Goal: Task Accomplishment & Management: Use online tool/utility

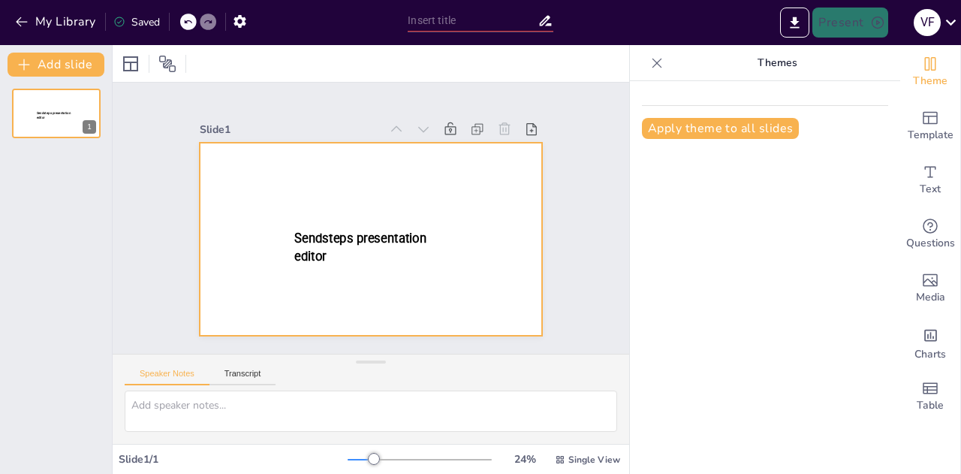
type input "New Sendsteps"
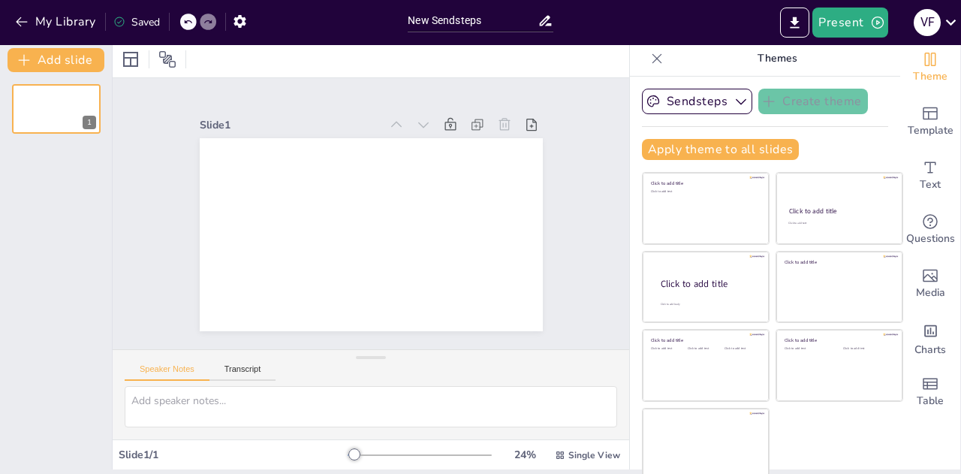
scroll to position [8, 0]
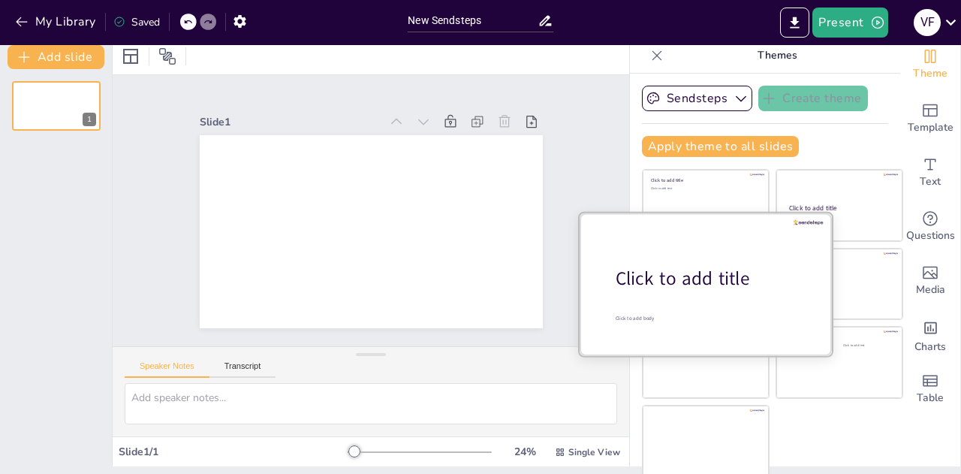
click at [678, 266] on div "Click to add title" at bounding box center [711, 279] width 191 height 26
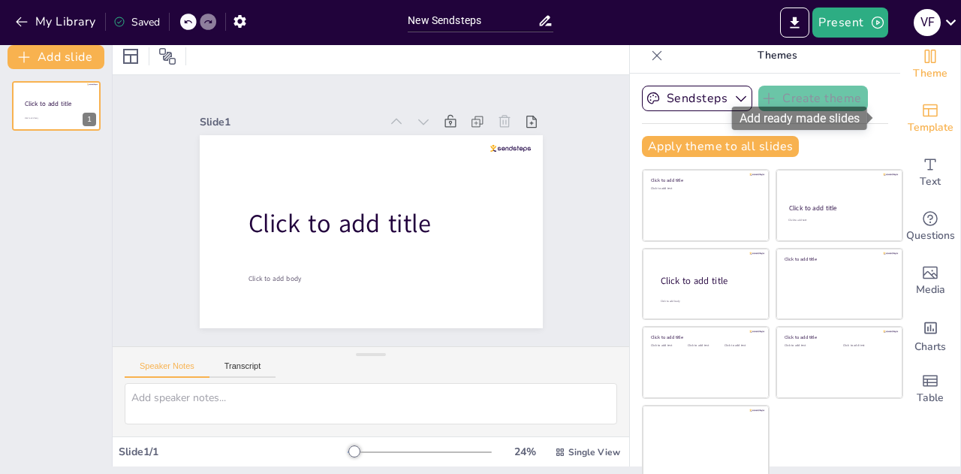
click at [921, 107] on icon "Add ready made slides" at bounding box center [930, 110] width 18 height 18
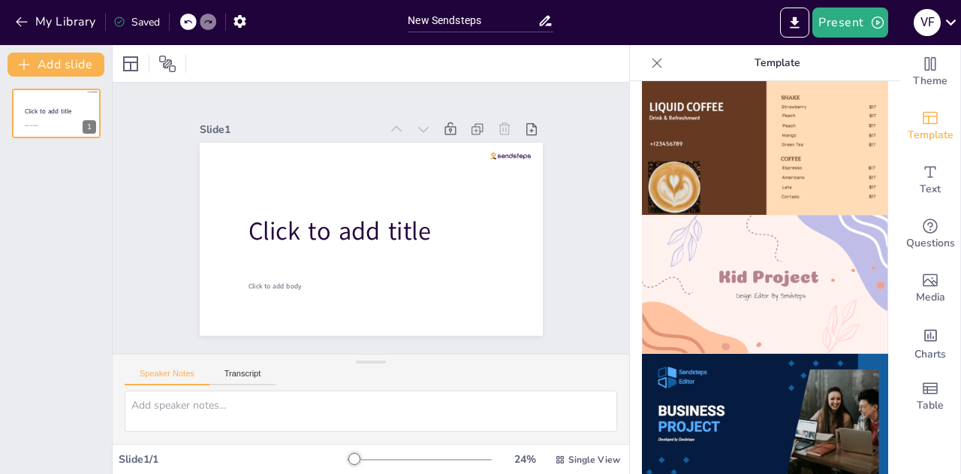
scroll to position [988, 0]
click at [708, 266] on img at bounding box center [765, 284] width 246 height 139
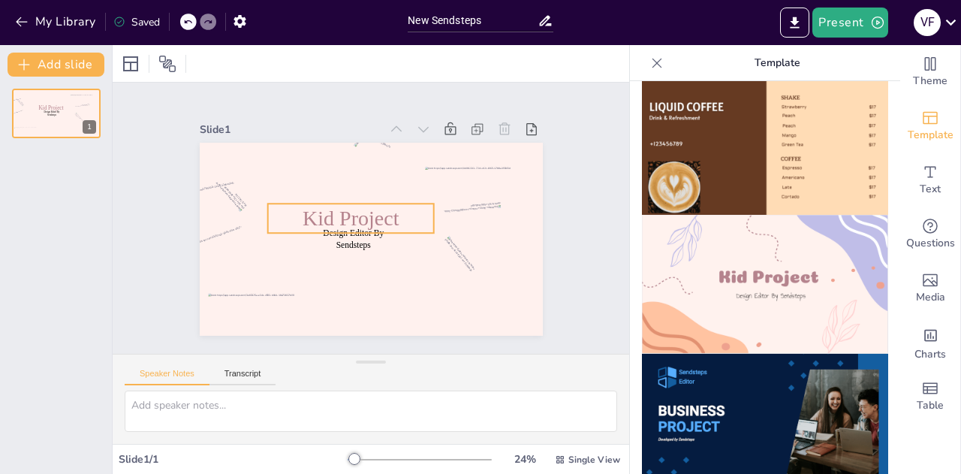
click at [330, 215] on span "Kid Project" at bounding box center [351, 217] width 96 height 23
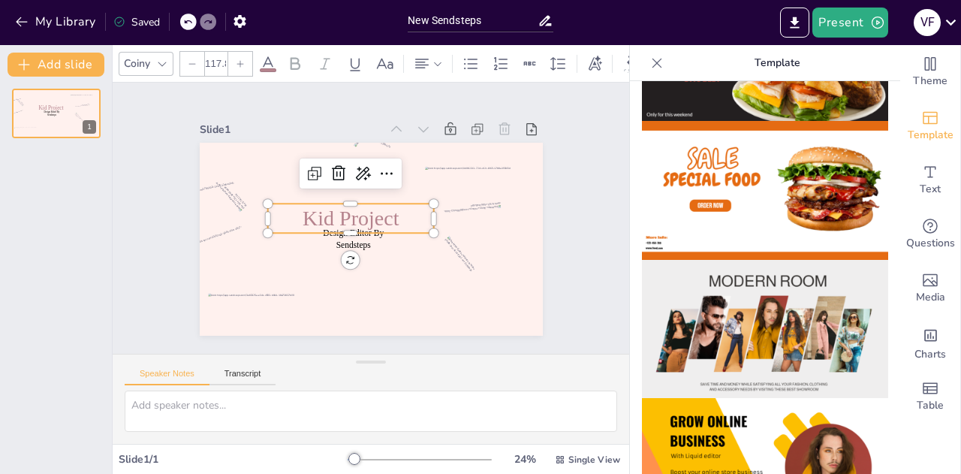
scroll to position [0, 0]
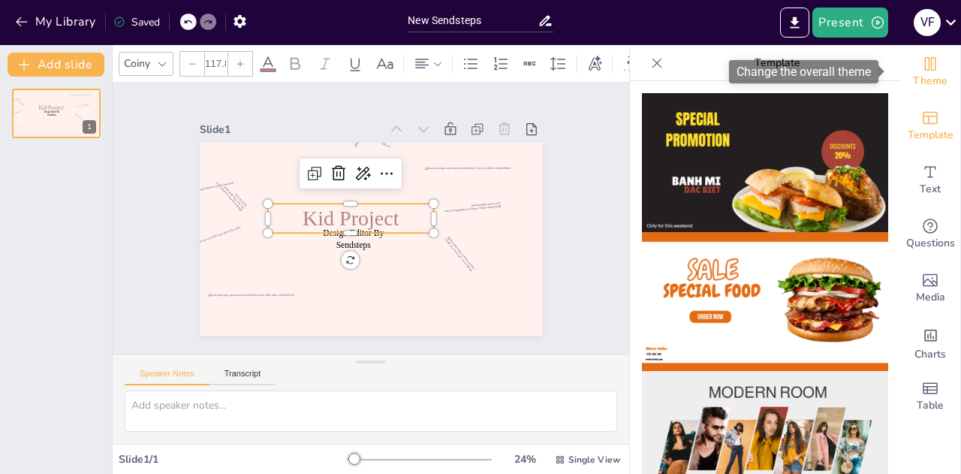
click at [928, 81] on span "Theme" at bounding box center [930, 81] width 35 height 17
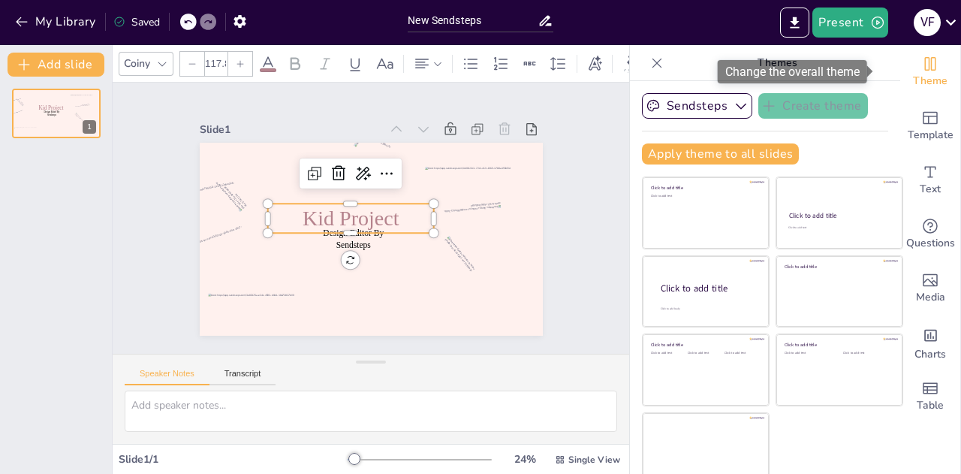
click at [928, 81] on div "Theme" at bounding box center [930, 72] width 60 height 54
click at [913, 77] on span "Theme" at bounding box center [930, 81] width 35 height 17
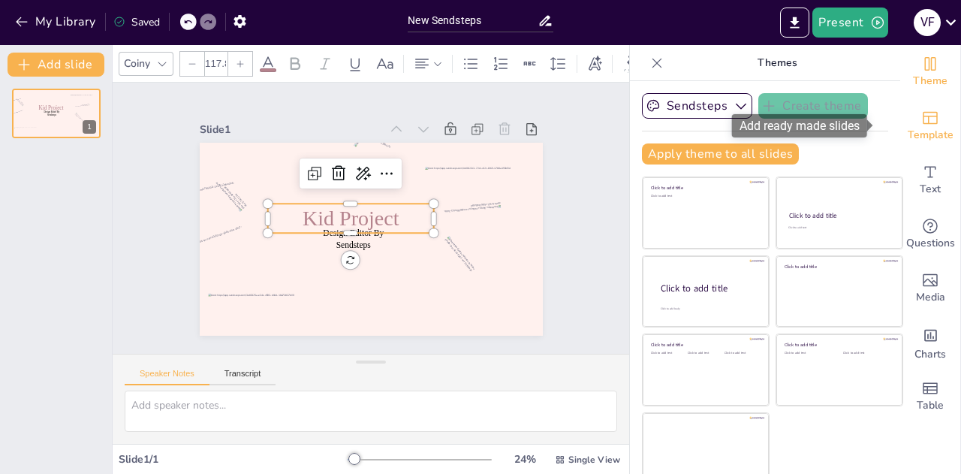
click at [911, 127] on span "Template" at bounding box center [931, 135] width 46 height 17
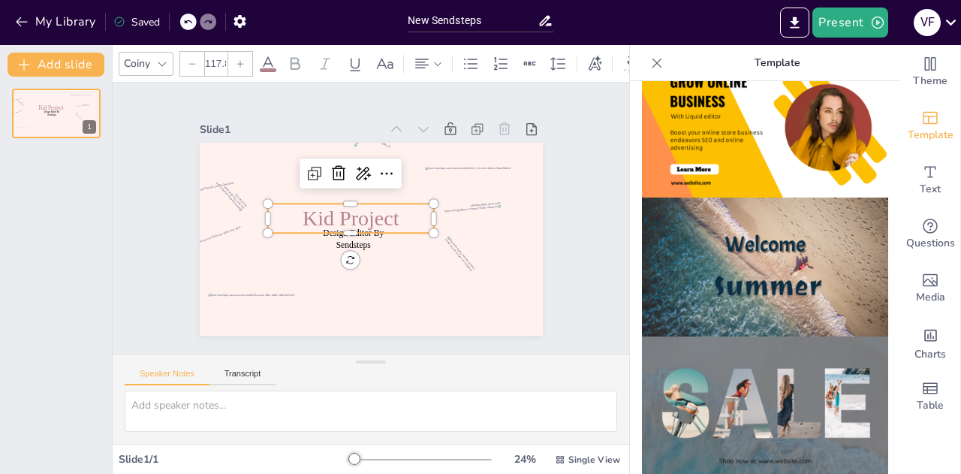
scroll to position [150, 0]
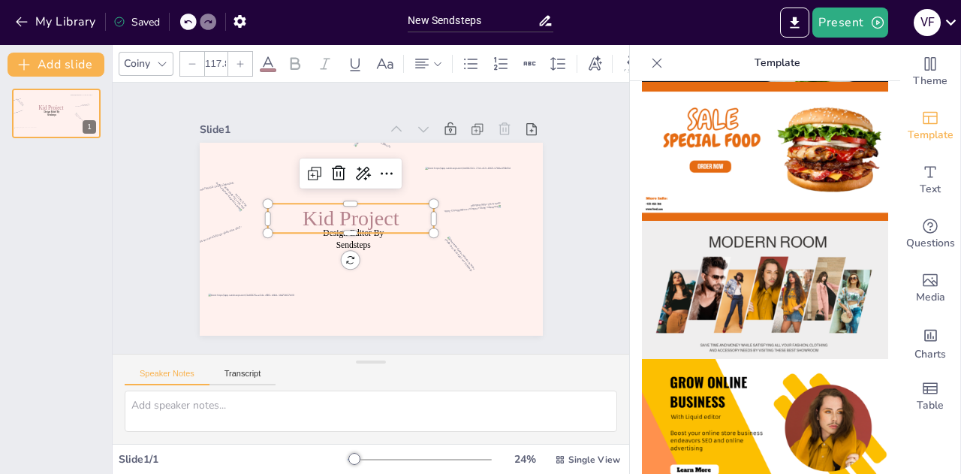
click at [753, 188] on img at bounding box center [765, 151] width 246 height 139
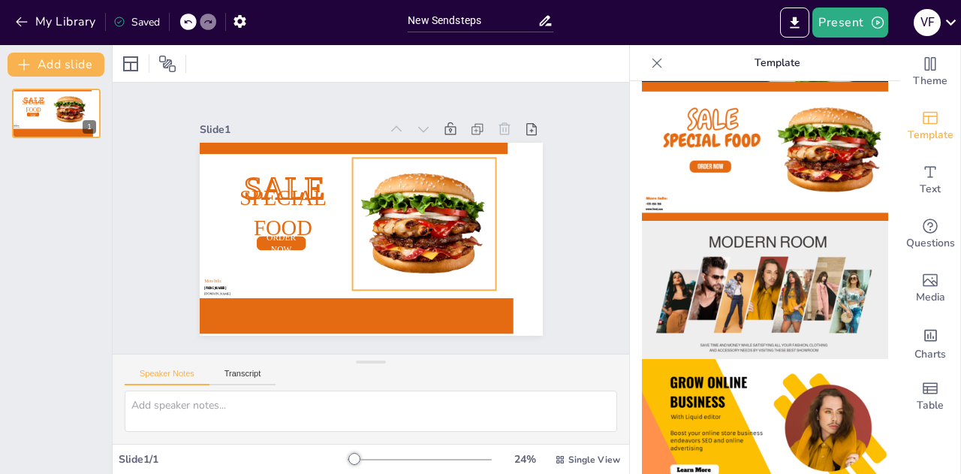
click at [404, 177] on div at bounding box center [424, 224] width 144 height 132
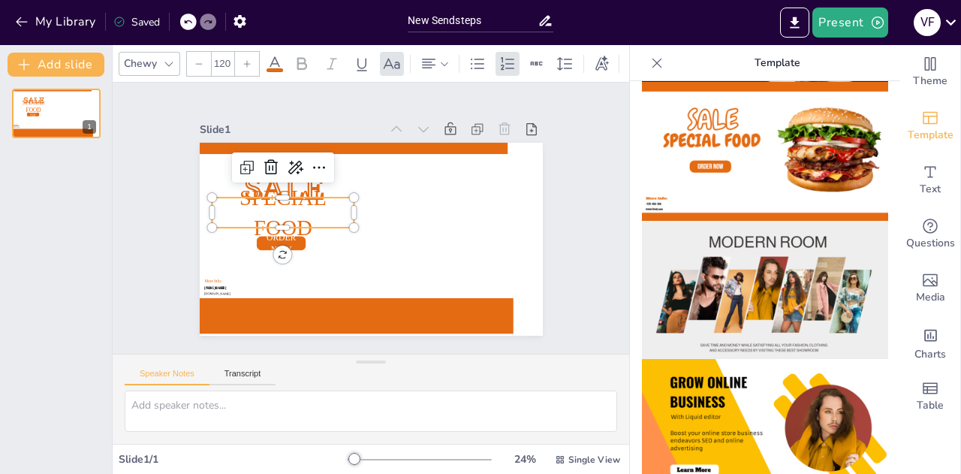
click at [225, 182] on p "Special Food" at bounding box center [283, 212] width 142 height 60
click at [269, 235] on p "Special Food" at bounding box center [283, 212] width 142 height 60
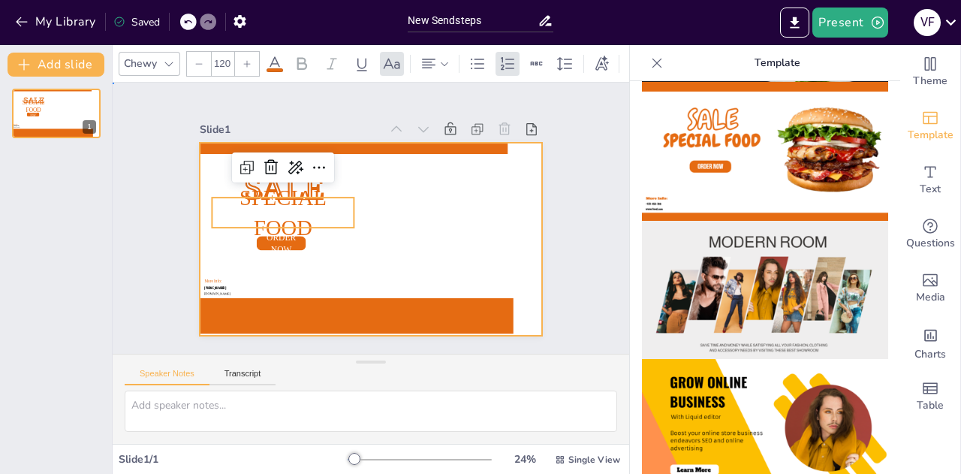
click at [379, 260] on div at bounding box center [371, 239] width 343 height 193
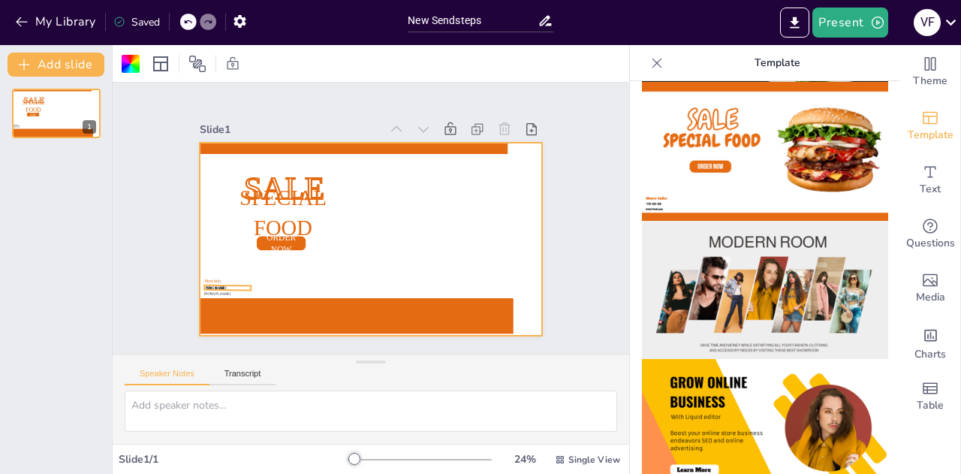
click at [211, 285] on p "[PHONE_NUMBER]" at bounding box center [227, 287] width 47 height 5
click at [200, 285] on div at bounding box center [371, 239] width 343 height 193
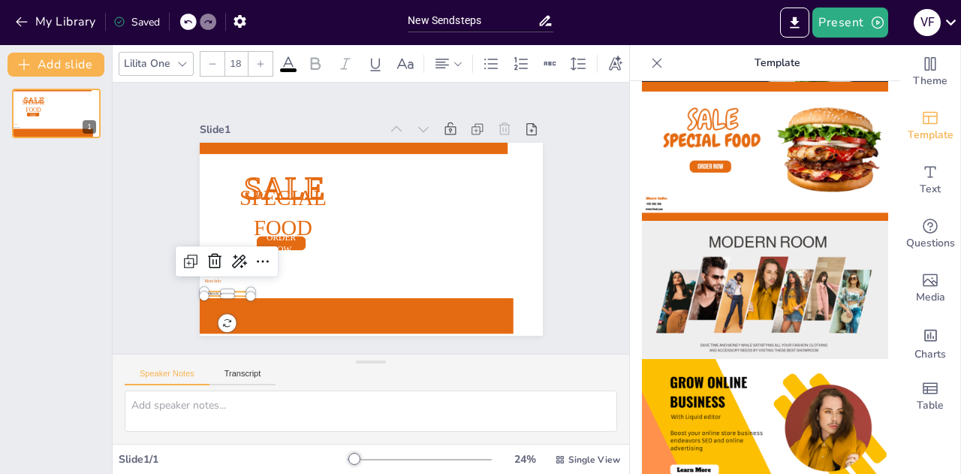
click at [203, 291] on span "[DOMAIN_NAME]" at bounding box center [216, 293] width 26 height 4
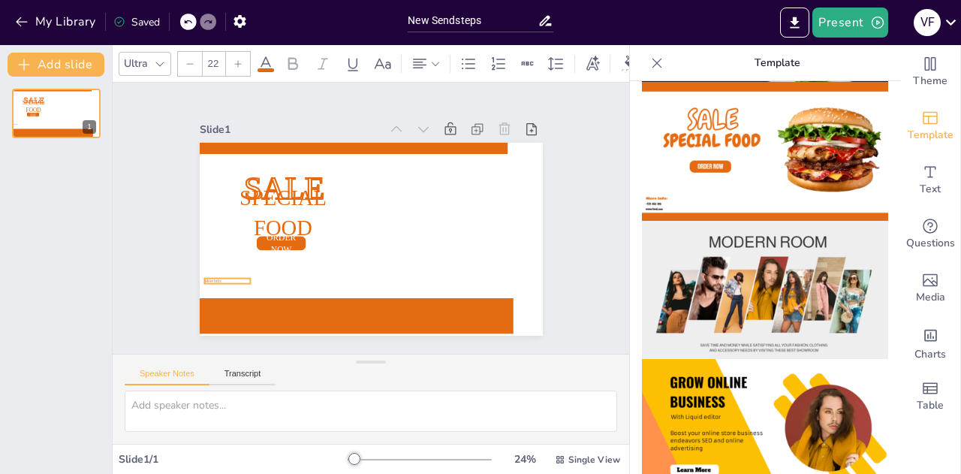
click at [207, 278] on span "More Info:" at bounding box center [212, 280] width 17 height 5
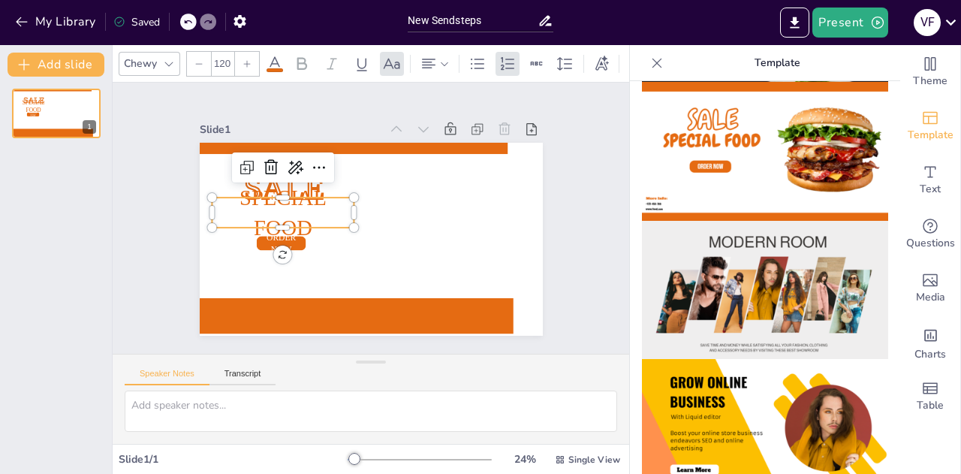
click at [275, 234] on p "Special Food" at bounding box center [283, 212] width 142 height 60
type input "48.6"
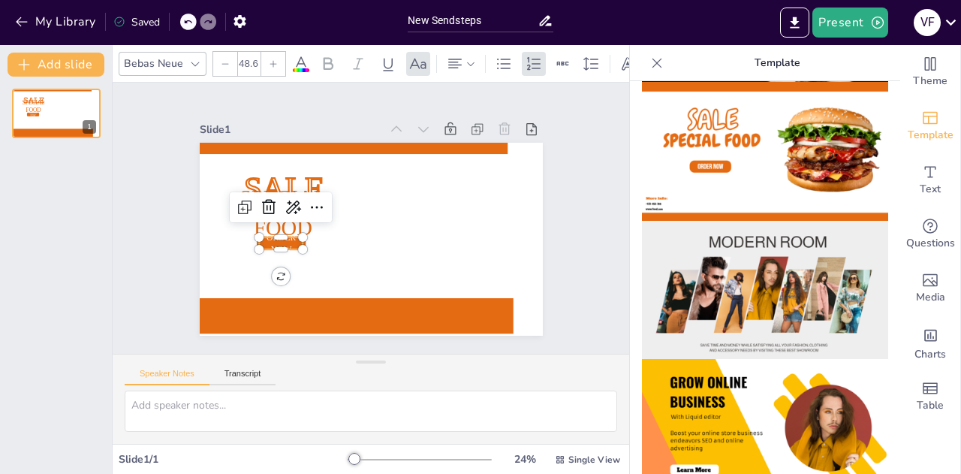
click at [288, 239] on div "SALE ORDER NOW Special Food" at bounding box center [371, 239] width 343 height 193
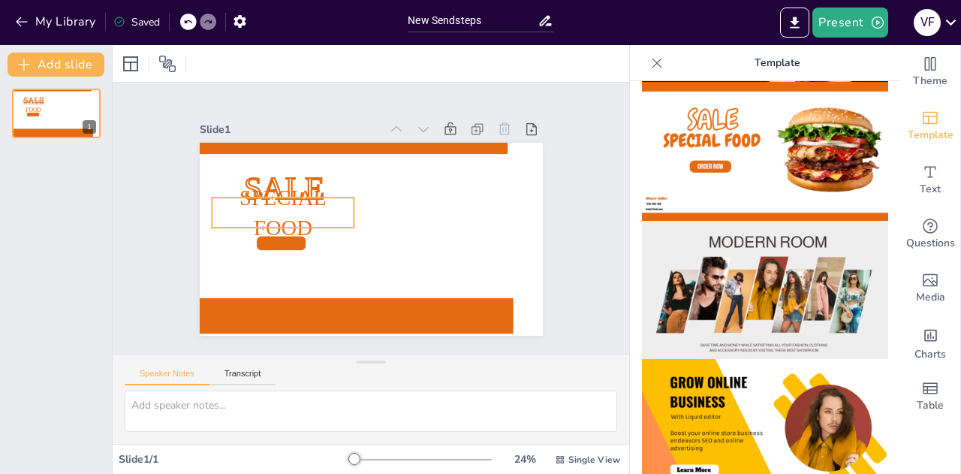
click at [286, 220] on span "Special Food" at bounding box center [282, 212] width 87 height 54
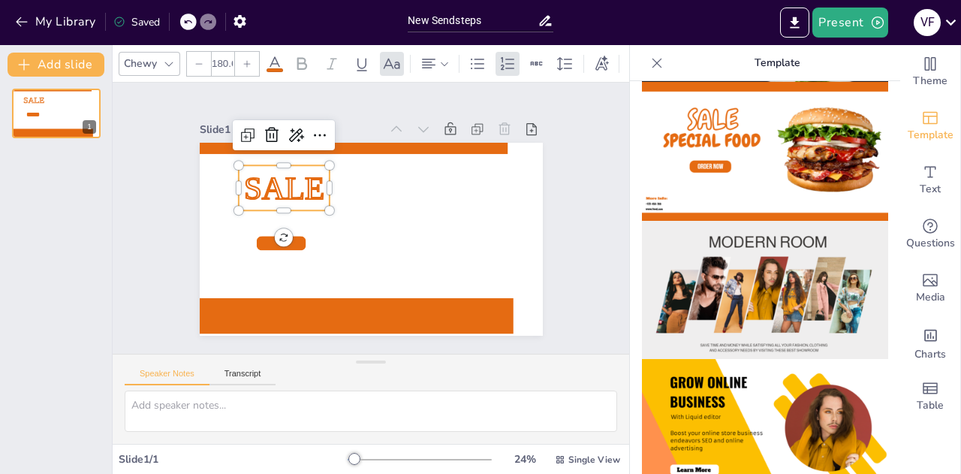
click at [282, 175] on span "SALE" at bounding box center [283, 188] width 80 height 36
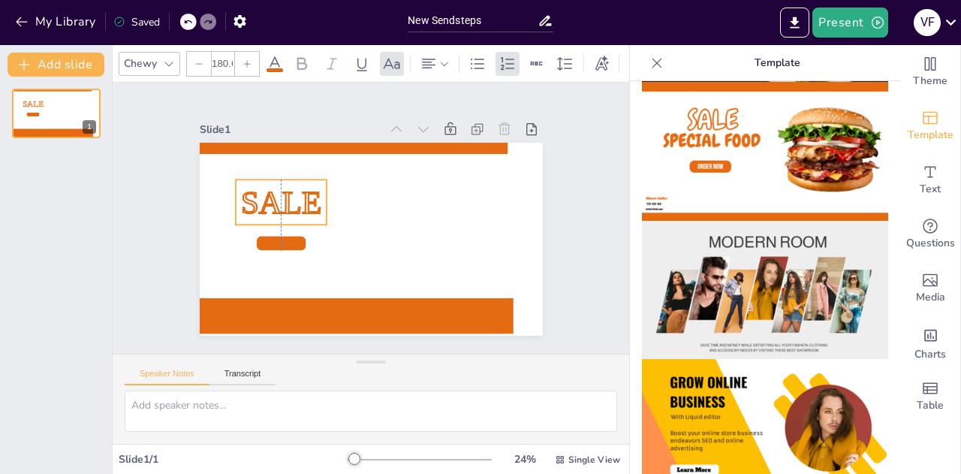
drag, startPoint x: 298, startPoint y: 160, endPoint x: 299, endPoint y: 174, distance: 14.3
click at [299, 179] on p "SALE" at bounding box center [280, 201] width 91 height 45
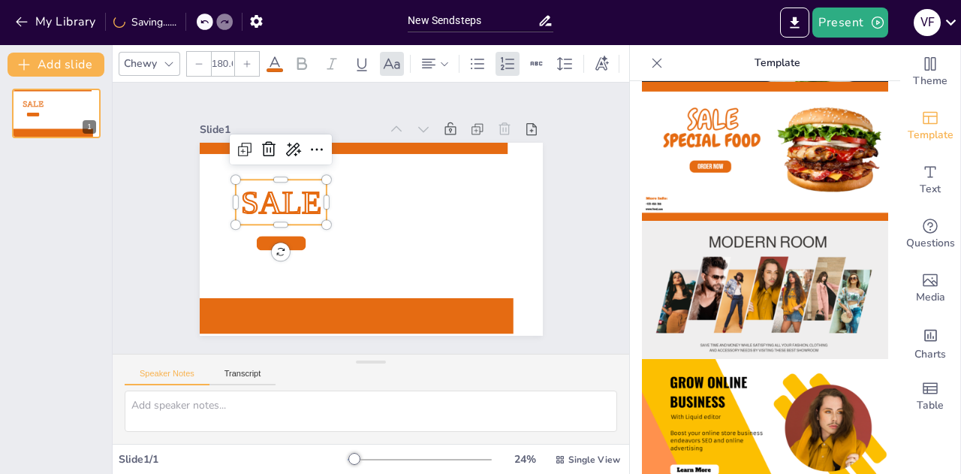
click at [293, 185] on span "SALE" at bounding box center [280, 202] width 80 height 36
click at [269, 198] on span "SALE" at bounding box center [280, 202] width 80 height 36
click at [269, 198] on span "SALE" at bounding box center [280, 203] width 80 height 36
click at [260, 199] on span "SALE" at bounding box center [280, 203] width 80 height 36
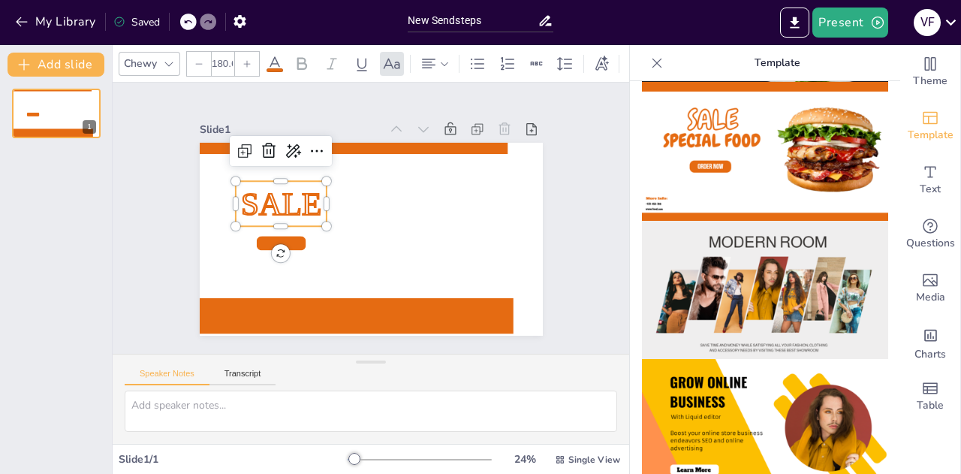
drag, startPoint x: 260, startPoint y: 199, endPoint x: 242, endPoint y: 200, distance: 18.1
click at [242, 200] on span "SALE" at bounding box center [280, 203] width 80 height 36
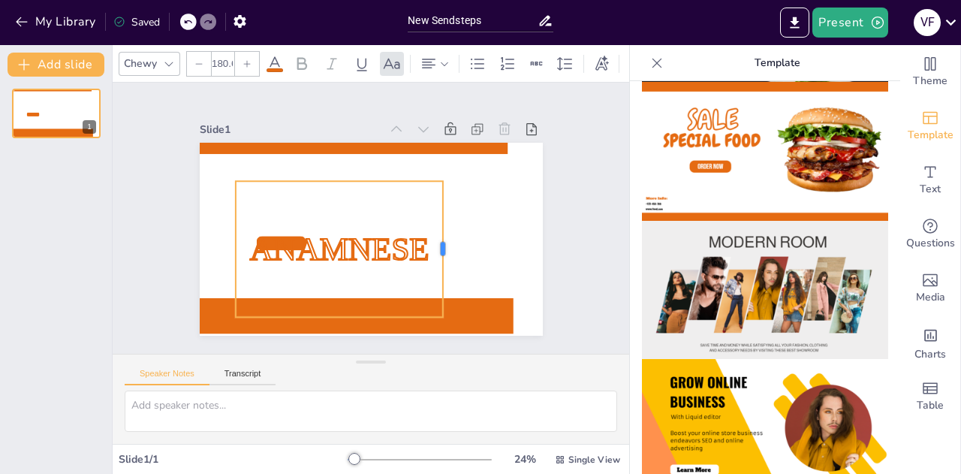
drag, startPoint x: 315, startPoint y: 245, endPoint x: 431, endPoint y: 220, distance: 119.1
click at [431, 220] on div "Anamnese" at bounding box center [371, 239] width 343 height 193
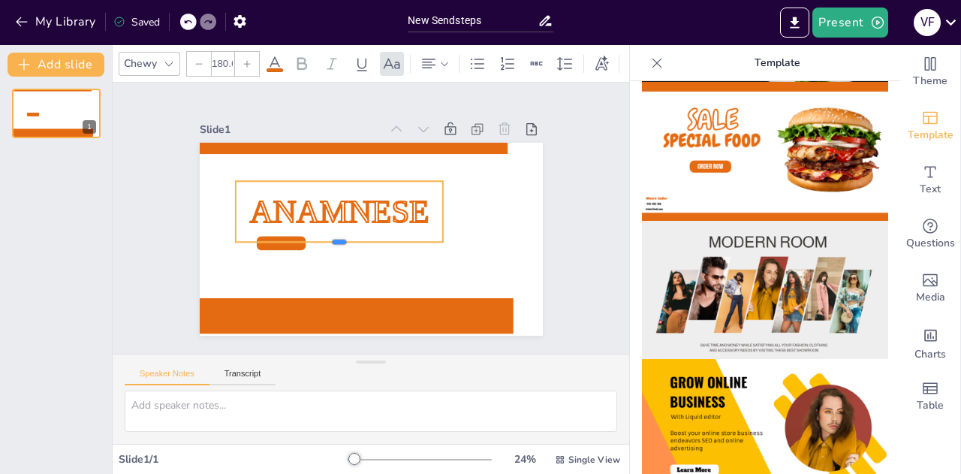
drag, startPoint x: 328, startPoint y: 313, endPoint x: 333, endPoint y: 238, distance: 75.2
click at [333, 242] on div at bounding box center [338, 248] width 207 height 12
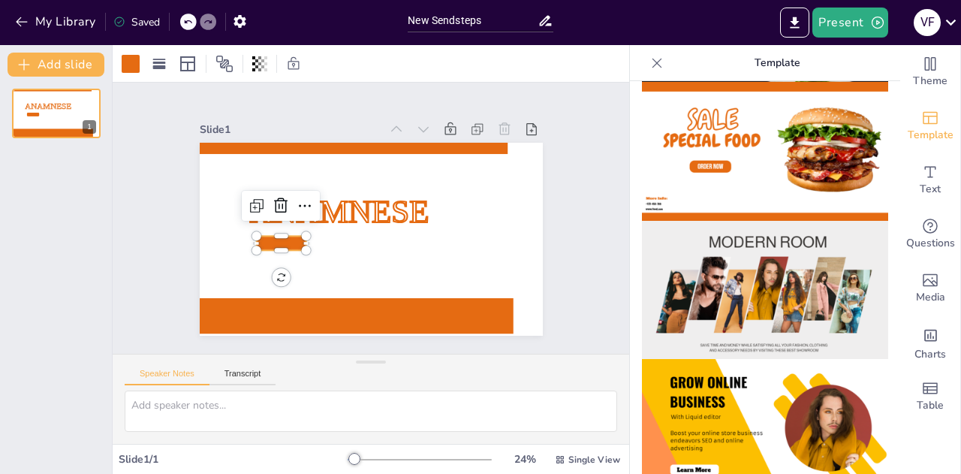
click at [261, 242] on div at bounding box center [281, 243] width 50 height 14
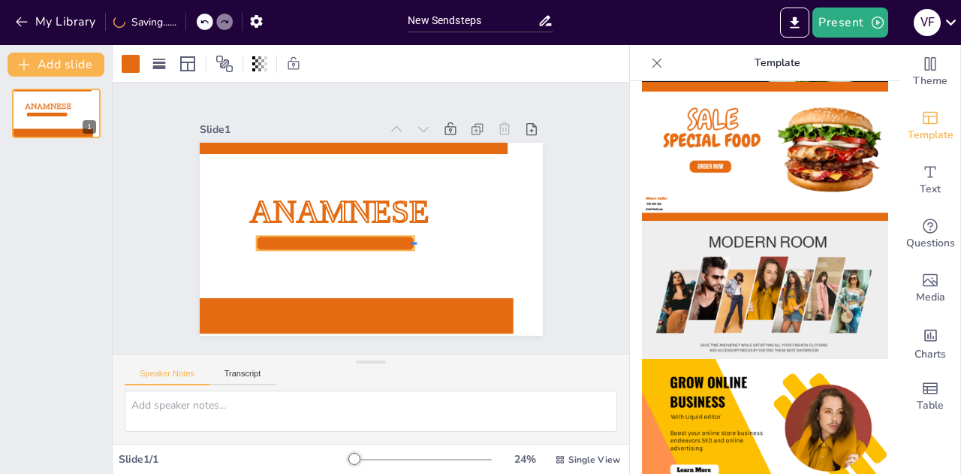
drag, startPoint x: 297, startPoint y: 236, endPoint x: 408, endPoint y: 239, distance: 111.1
click at [408, 239] on div "Anamnese" at bounding box center [371, 239] width 343 height 193
click at [279, 239] on div at bounding box center [336, 243] width 161 height 14
click at [264, 260] on div at bounding box center [371, 239] width 343 height 193
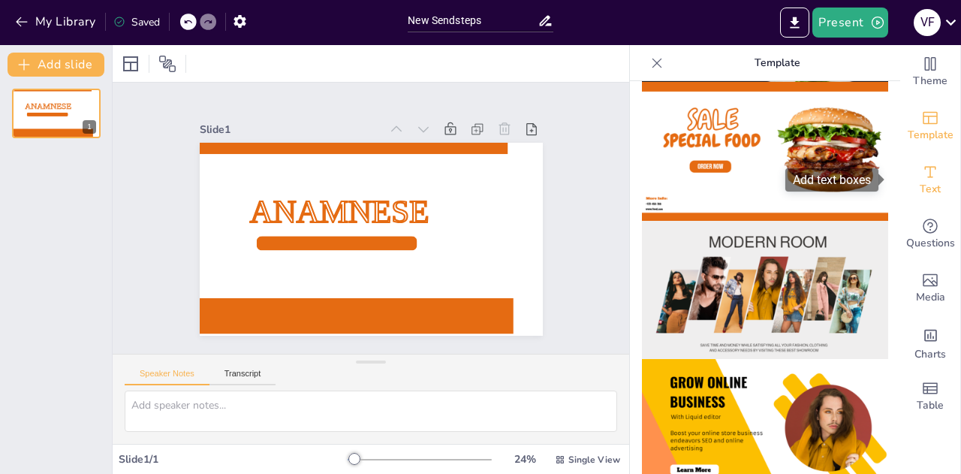
click at [925, 176] on icon "Add text boxes" at bounding box center [930, 172] width 18 height 18
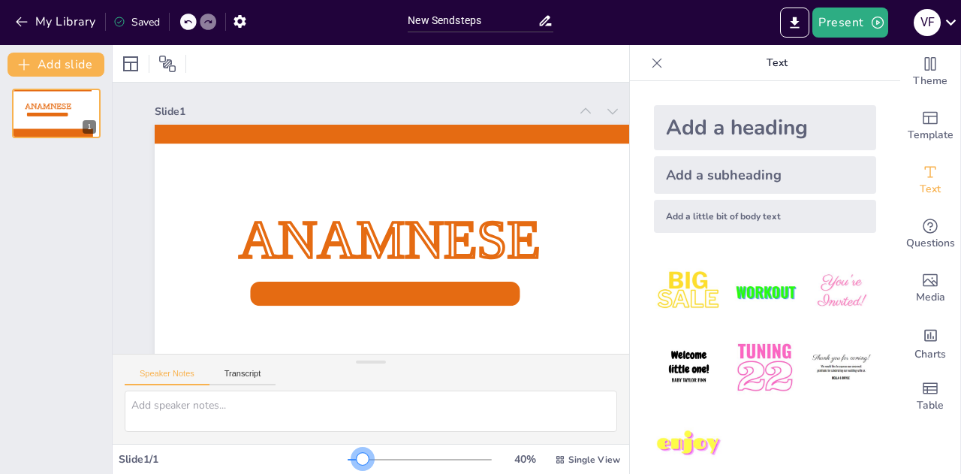
drag, startPoint x: 369, startPoint y: 457, endPoint x: 353, endPoint y: 453, distance: 16.2
click at [353, 453] on div at bounding box center [420, 459] width 144 height 12
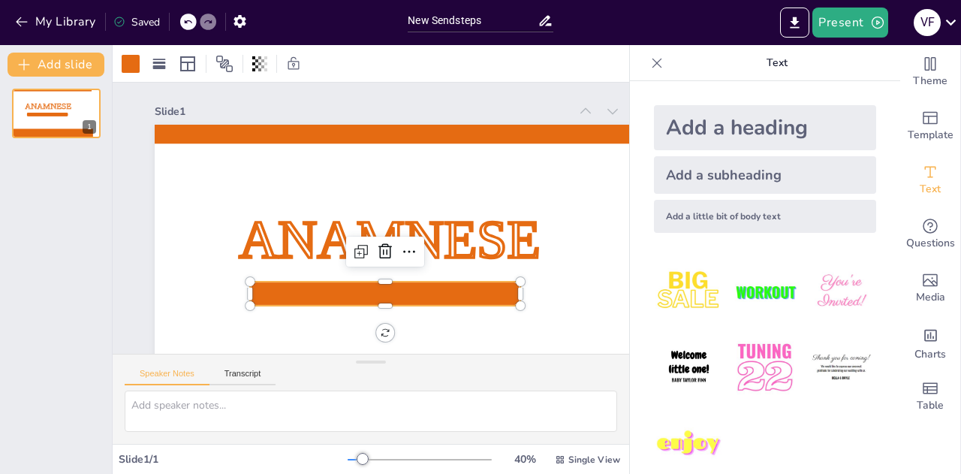
click at [288, 301] on div at bounding box center [385, 293] width 270 height 24
click at [281, 291] on div at bounding box center [385, 293] width 270 height 24
click at [920, 191] on span "Text" at bounding box center [930, 189] width 21 height 17
click at [207, 251] on div at bounding box center [443, 287] width 577 height 324
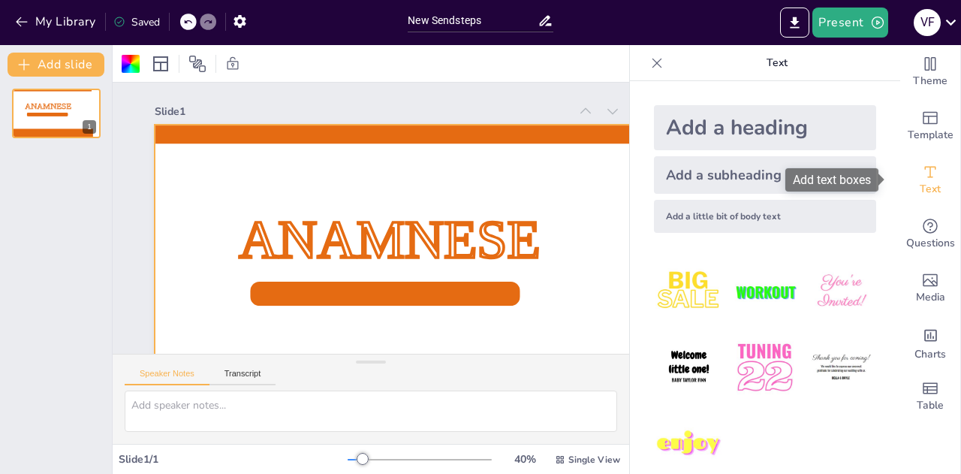
click at [935, 182] on div "Text" at bounding box center [930, 180] width 60 height 54
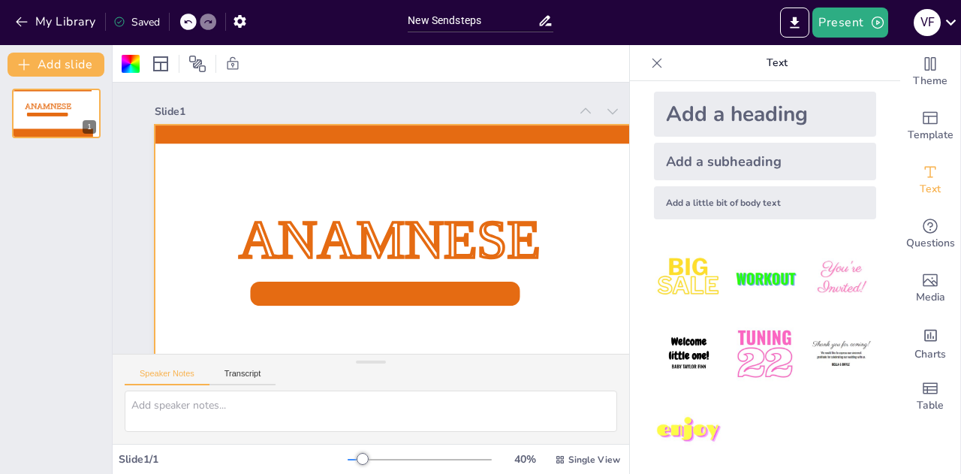
scroll to position [21, 0]
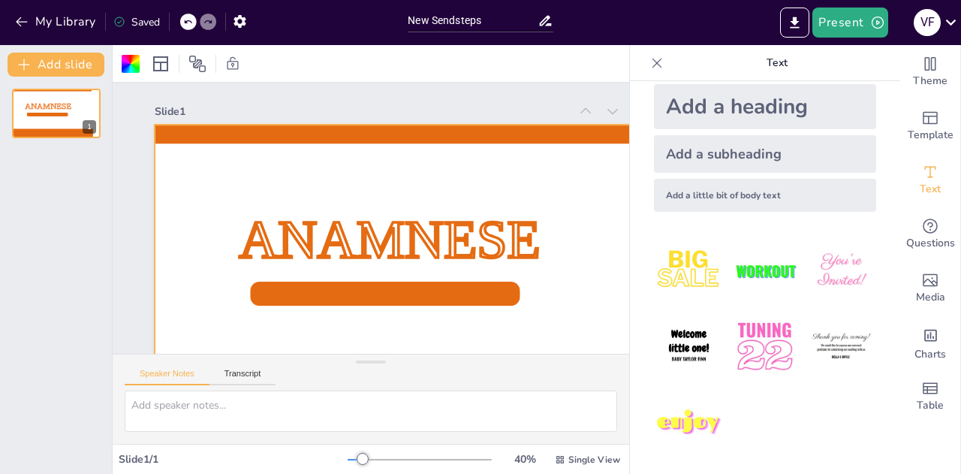
click at [737, 204] on div "Add a little bit of body text" at bounding box center [765, 195] width 222 height 33
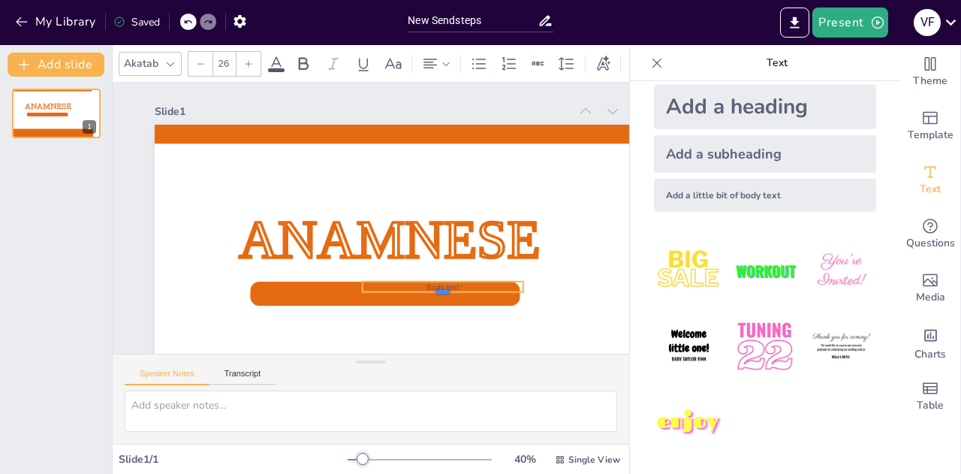
click at [390, 296] on div at bounding box center [443, 298] width 161 height 12
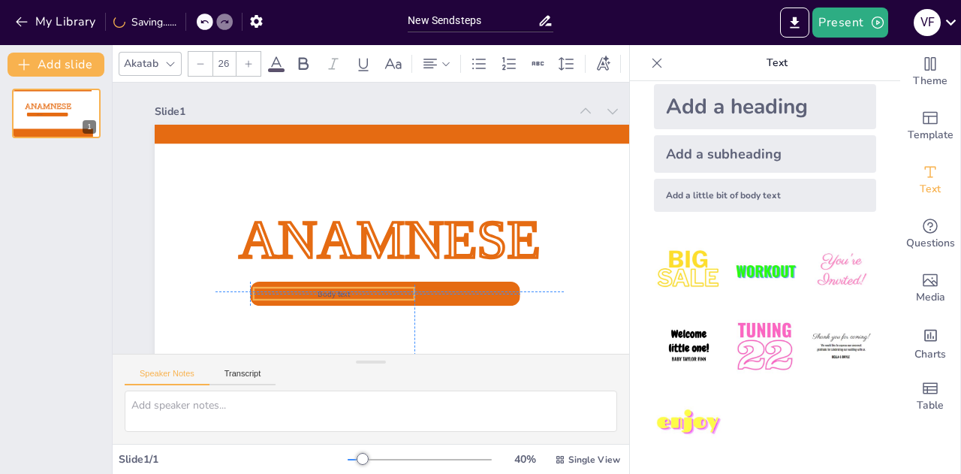
drag, startPoint x: 417, startPoint y: 292, endPoint x: 311, endPoint y: 295, distance: 106.6
click at [311, 295] on p "Body text" at bounding box center [334, 293] width 161 height 11
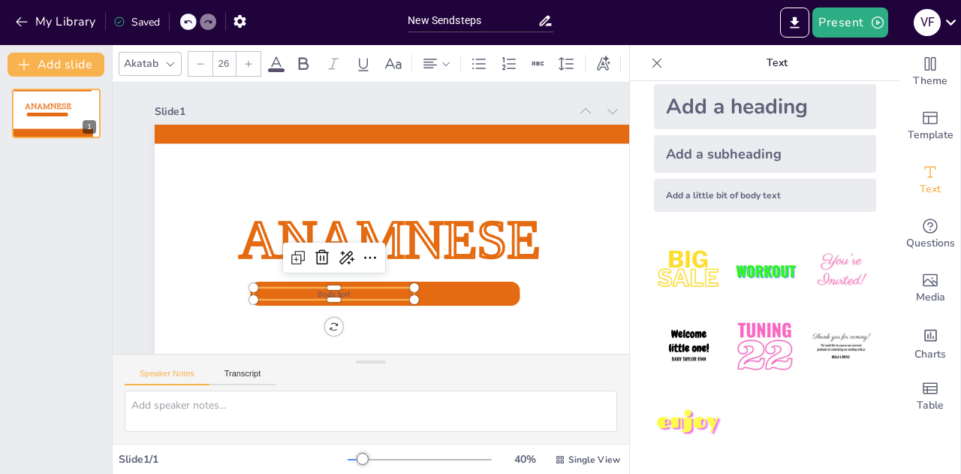
click at [351, 294] on p "Body text" at bounding box center [334, 293] width 161 height 11
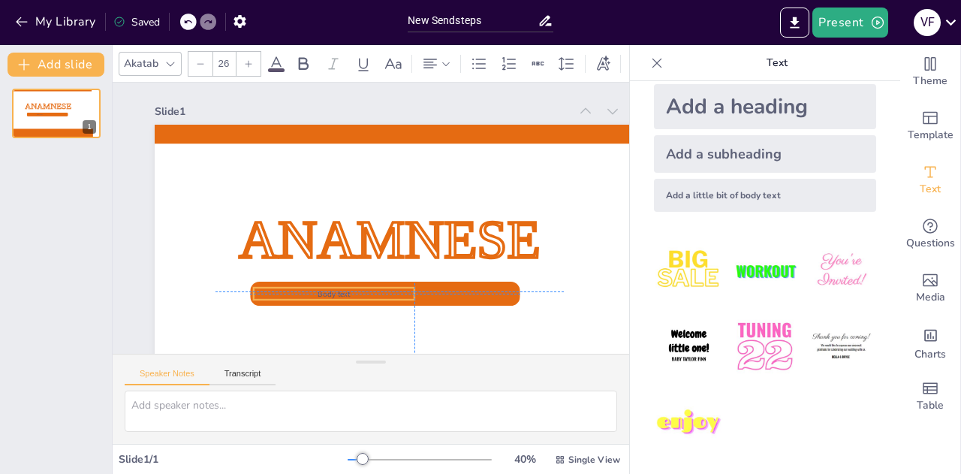
drag, startPoint x: 347, startPoint y: 295, endPoint x: 353, endPoint y: 285, distance: 12.1
click at [353, 125] on div "Anamnese Body text" at bounding box center [443, 125] width 577 height 0
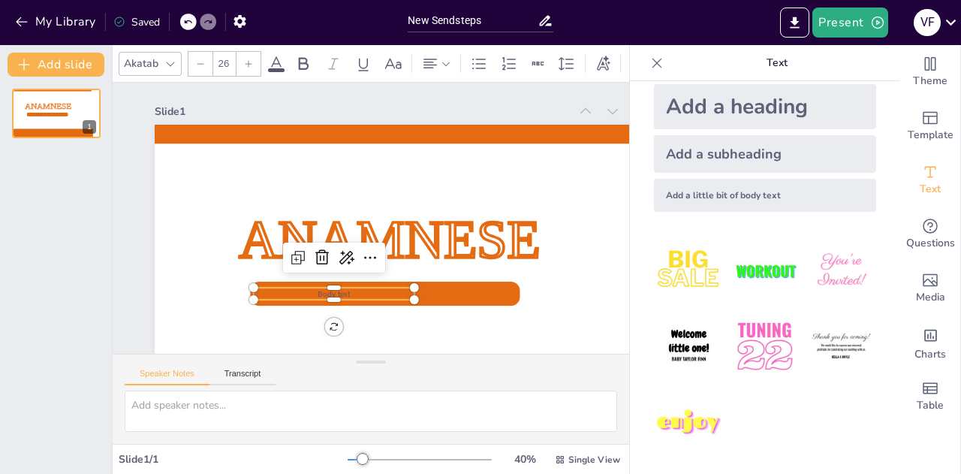
click at [339, 291] on span "Body text" at bounding box center [334, 293] width 33 height 11
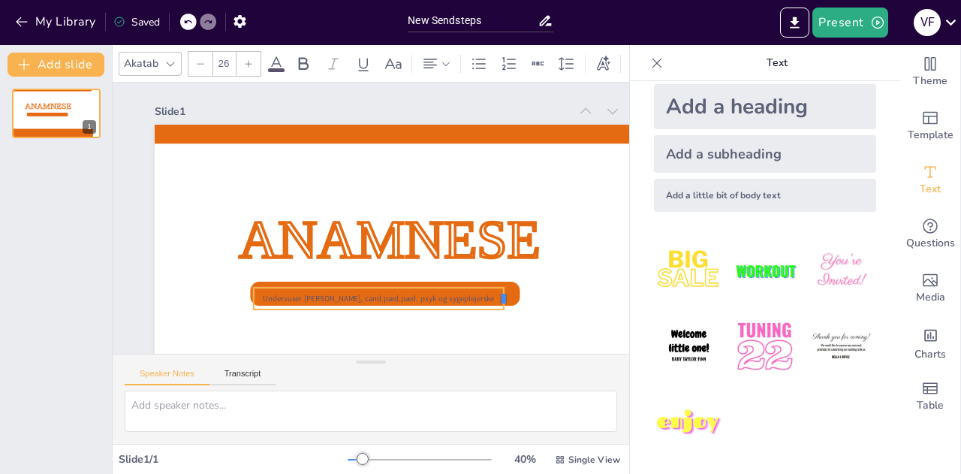
drag, startPoint x: 416, startPoint y: 300, endPoint x: 505, endPoint y: 298, distance: 89.3
click at [505, 298] on div at bounding box center [510, 299] width 12 height 22
click at [411, 286] on div "Anamnese Undervuser [PERSON_NAME], cand.pæd.pæd. psyk og sygeplejerske" at bounding box center [443, 287] width 577 height 324
click at [289, 295] on span "Undervuser [PERSON_NAME], cand.pæd.pæd. psyk og sygeplejerske" at bounding box center [378, 298] width 231 height 11
click at [296, 299] on span "Undervuser [PERSON_NAME], cand.pæd.pæd. psyk og sygeplejerske" at bounding box center [378, 298] width 231 height 11
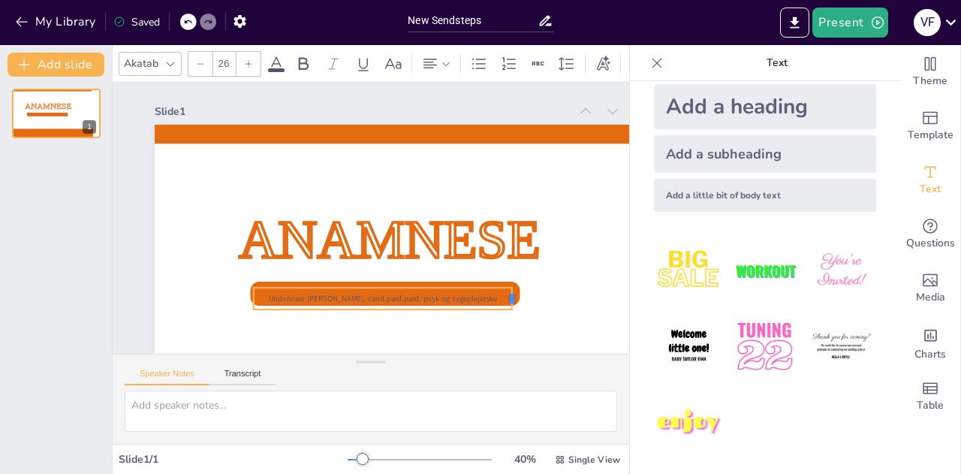
drag, startPoint x: 416, startPoint y: 298, endPoint x: 509, endPoint y: 295, distance: 93.1
click at [512, 295] on div at bounding box center [518, 299] width 12 height 22
click at [484, 286] on div at bounding box center [381, 281] width 254 height 12
click at [272, 291] on div "Underviser [PERSON_NAME], cand.pæd.pæd. psyk og sygeplejerske" at bounding box center [381, 299] width 254 height 22
click at [417, 257] on icon at bounding box center [417, 258] width 12 height 2
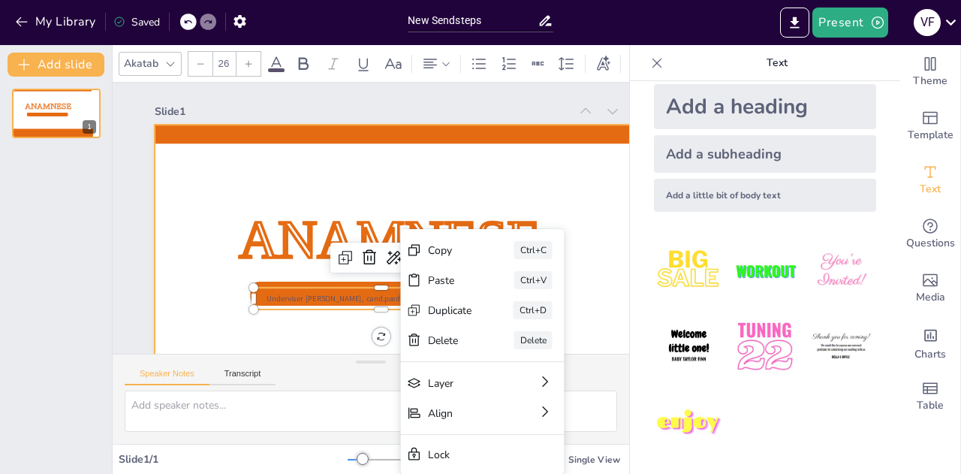
click at [342, 318] on div at bounding box center [443, 287] width 577 height 324
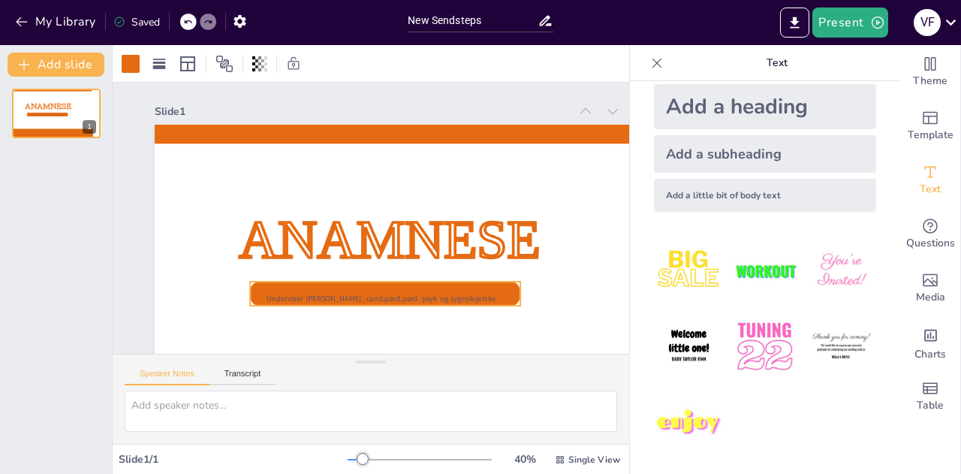
click at [513, 294] on div at bounding box center [385, 293] width 270 height 24
drag, startPoint x: 384, startPoint y: 307, endPoint x: 384, endPoint y: 317, distance: 9.8
click at [384, 317] on div at bounding box center [385, 321] width 270 height 12
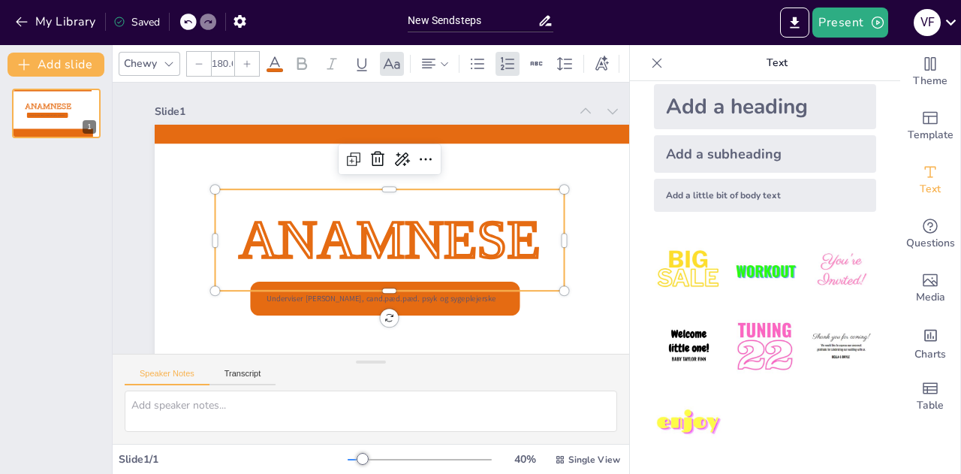
click at [550, 281] on div "Anamnese" at bounding box center [389, 239] width 349 height 101
click at [213, 322] on div at bounding box center [443, 287] width 577 height 324
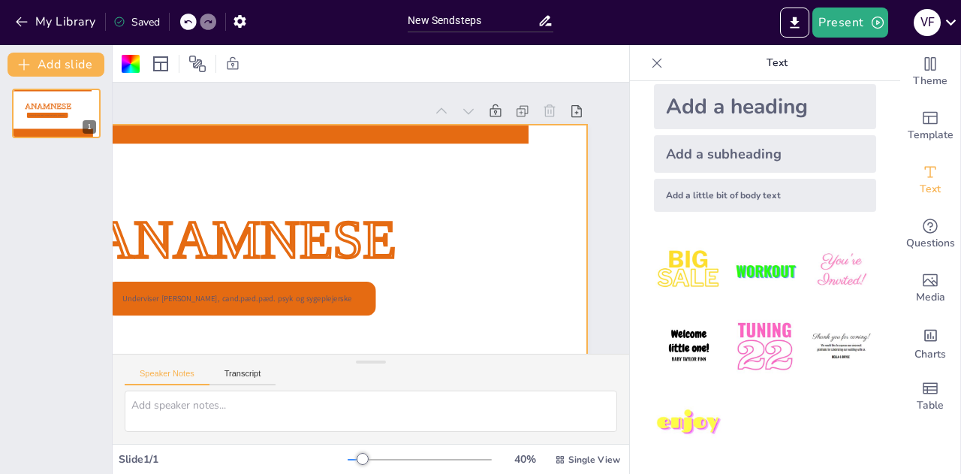
scroll to position [0, 0]
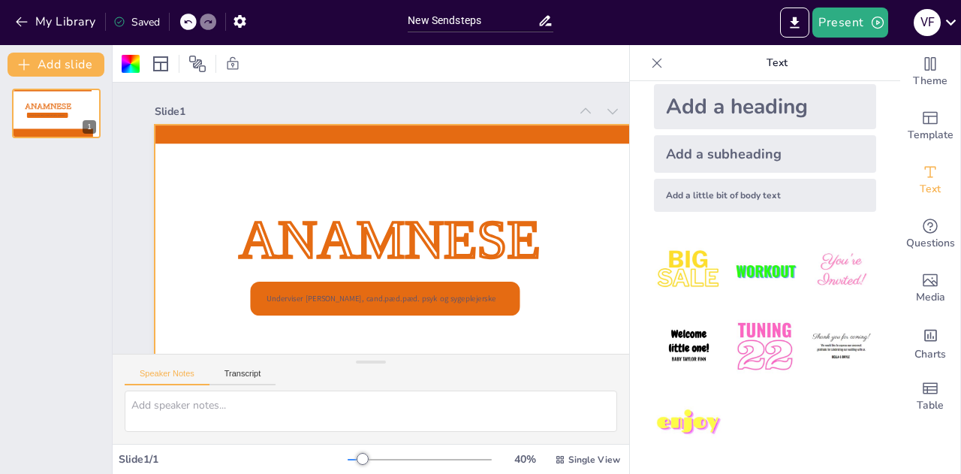
drag, startPoint x: 69, startPoint y: 190, endPoint x: 14, endPoint y: 170, distance: 58.9
click at [14, 170] on div "Anamnese Underviser [PERSON_NAME], cand.pæd.pæd. psyk og sygeplejerske 1" at bounding box center [56, 275] width 112 height 397
click at [90, 62] on button "Add slide" at bounding box center [56, 65] width 97 height 24
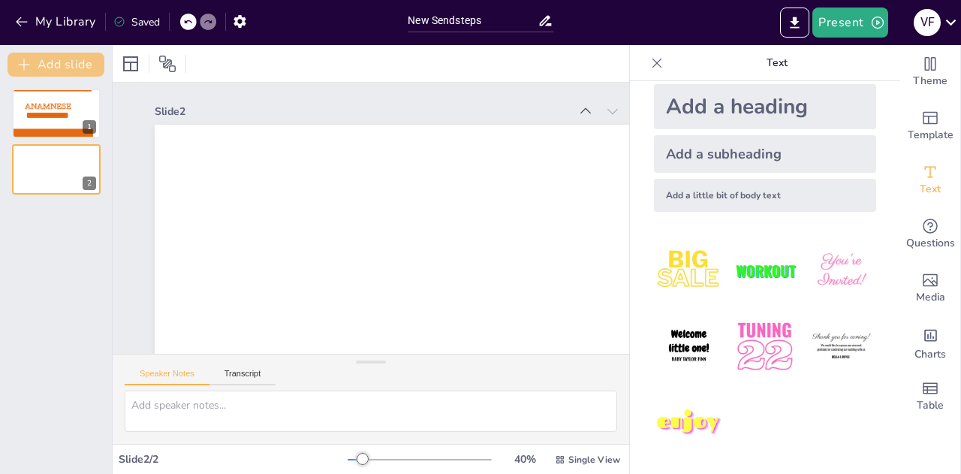
scroll to position [68, 0]
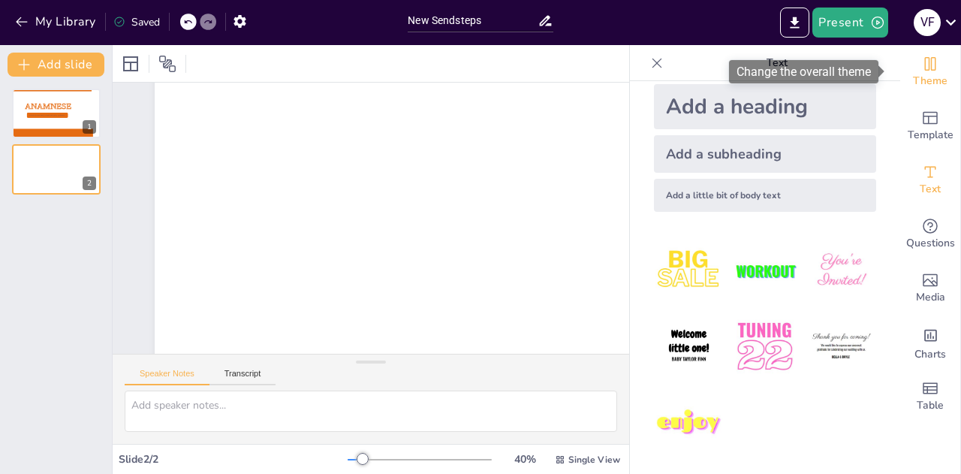
click at [920, 79] on span "Theme" at bounding box center [930, 81] width 35 height 17
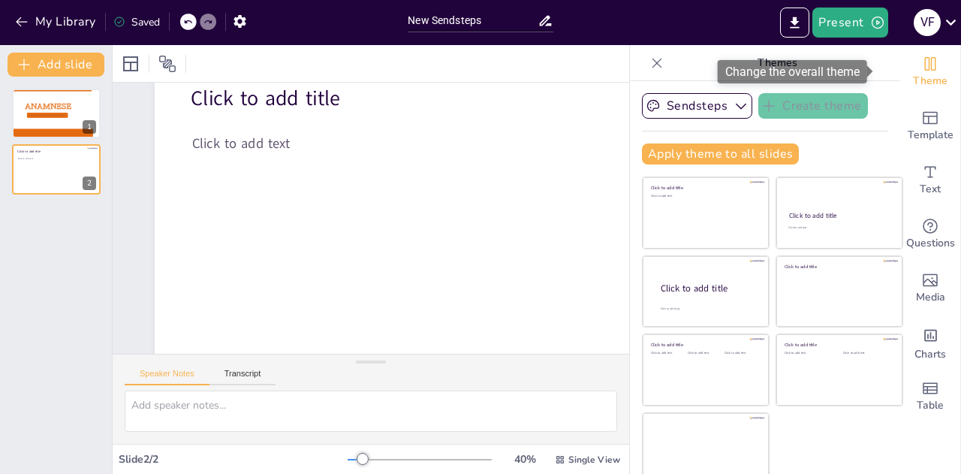
click at [920, 79] on span "Theme" at bounding box center [930, 81] width 35 height 17
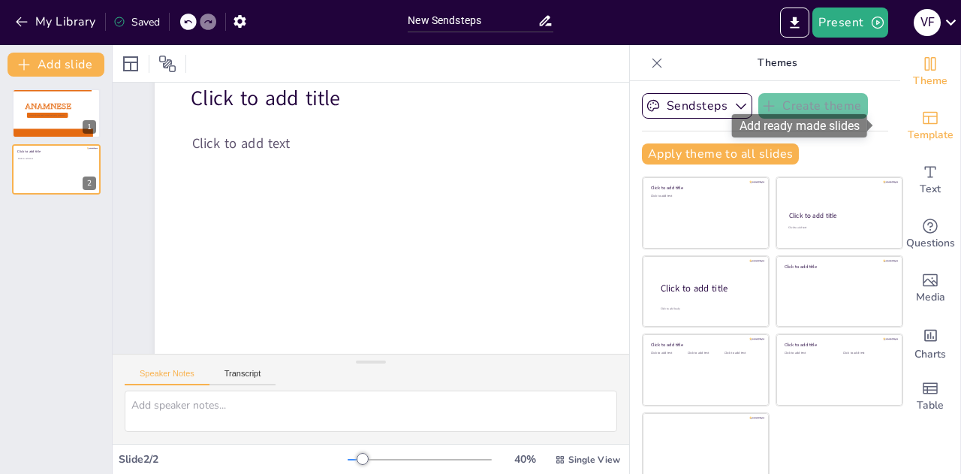
click at [921, 113] on icon "Add ready made slides" at bounding box center [930, 118] width 18 height 18
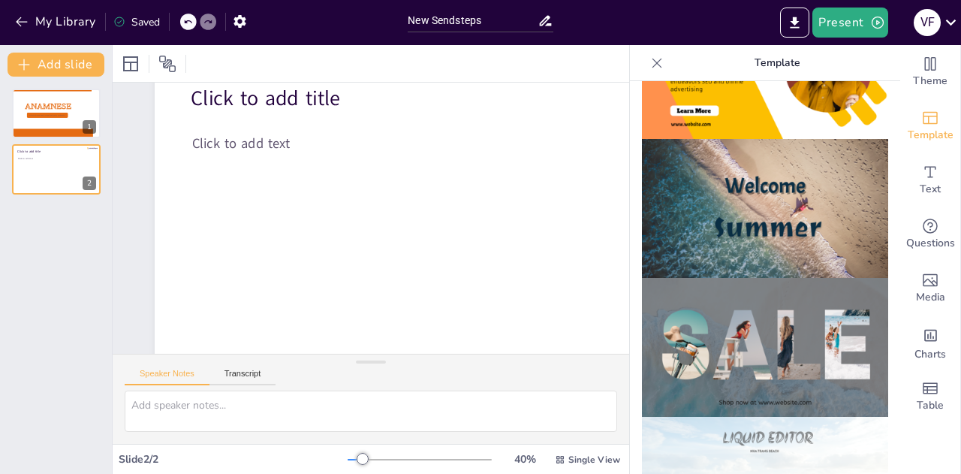
scroll to position [676, 0]
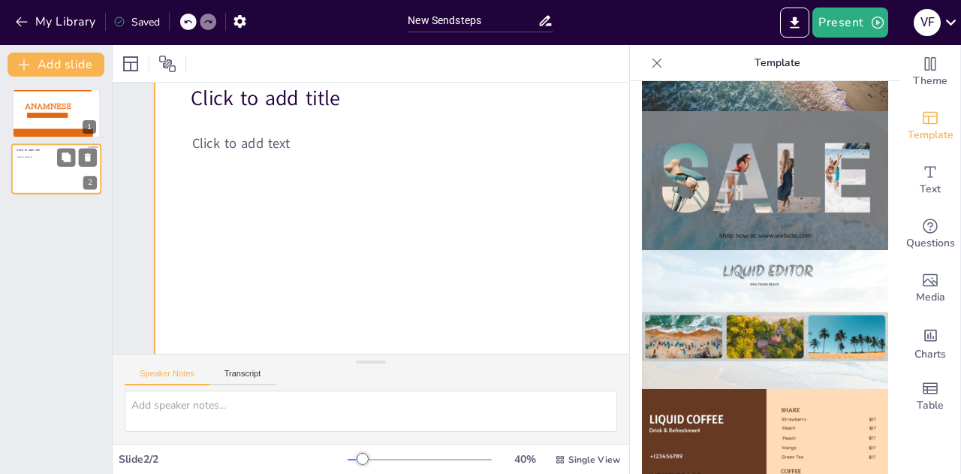
click at [29, 170] on div at bounding box center [56, 169] width 90 height 51
click at [59, 121] on div at bounding box center [56, 113] width 90 height 51
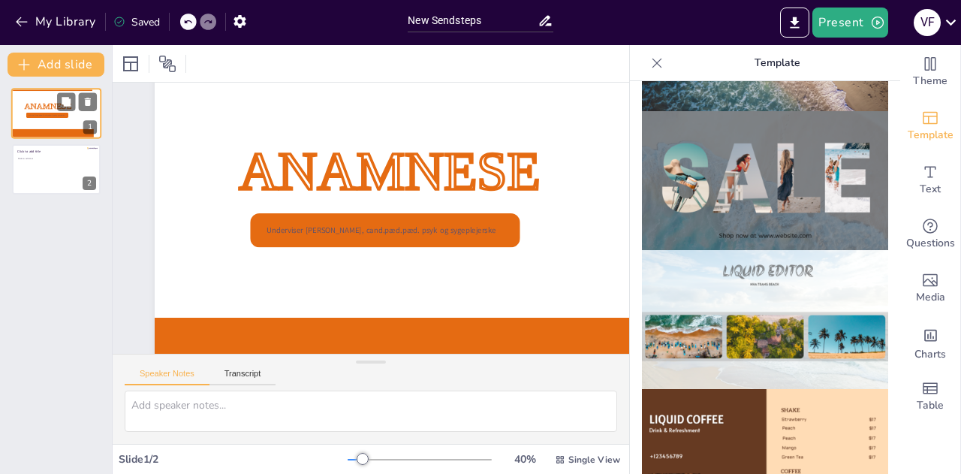
scroll to position [0, 0]
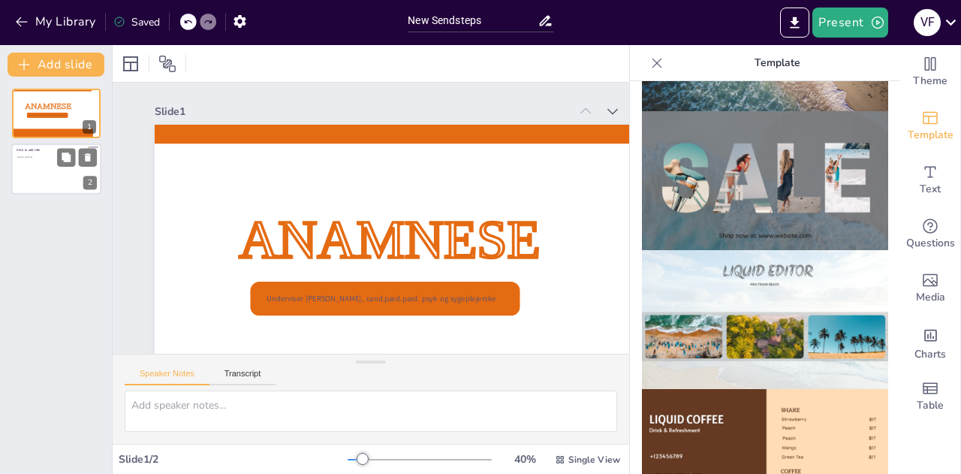
click at [52, 188] on div at bounding box center [56, 169] width 90 height 51
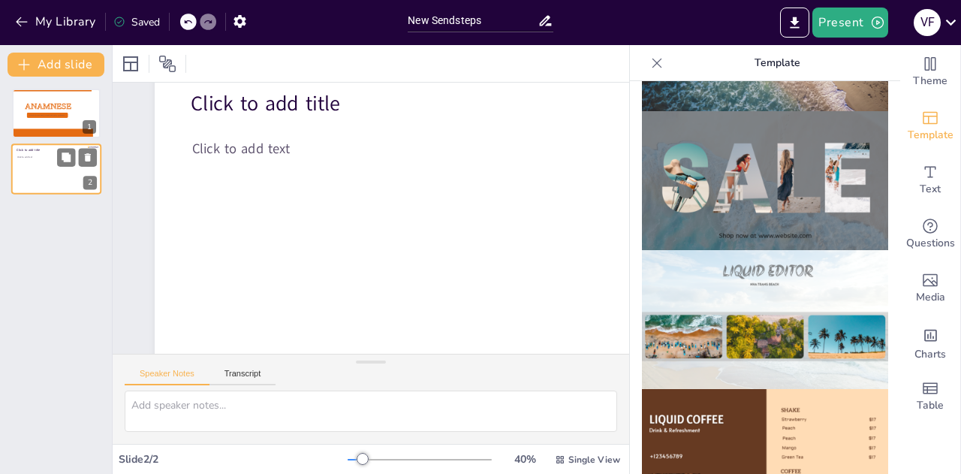
scroll to position [68, 0]
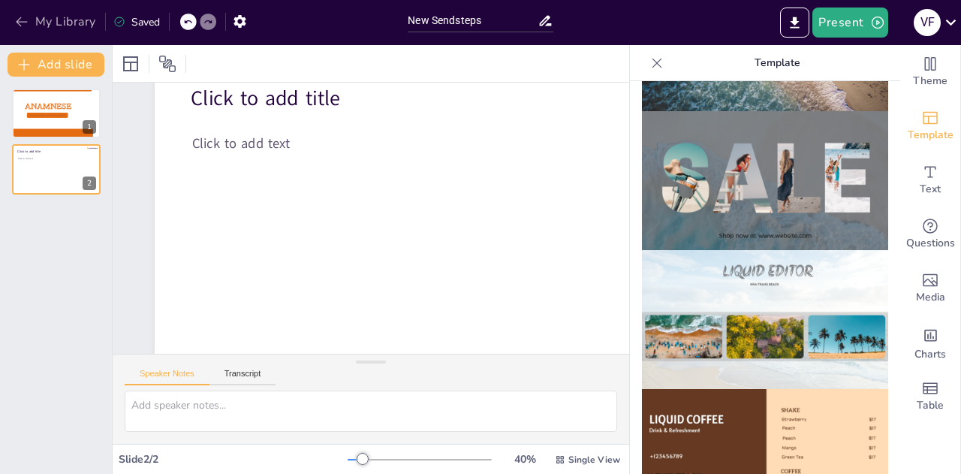
click at [44, 26] on button "My Library" at bounding box center [56, 22] width 91 height 24
